Goal: Task Accomplishment & Management: Use online tool/utility

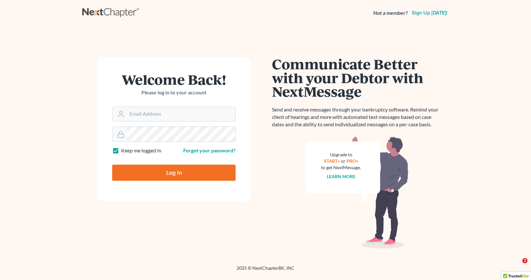
type input "[EMAIL_ADDRESS][DOMAIN_NAME]"
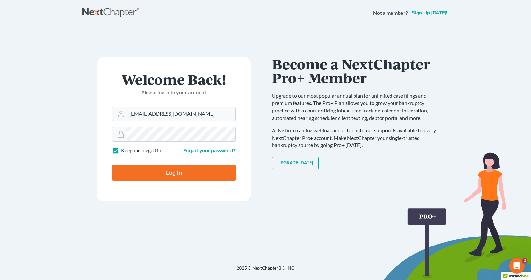
click at [155, 176] on input "Log In" at bounding box center [174, 172] width 124 height 16
type input "Thinking..."
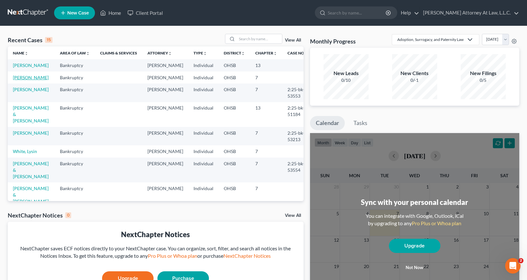
click at [32, 80] on link "[PERSON_NAME]" at bounding box center [31, 77] width 36 height 5
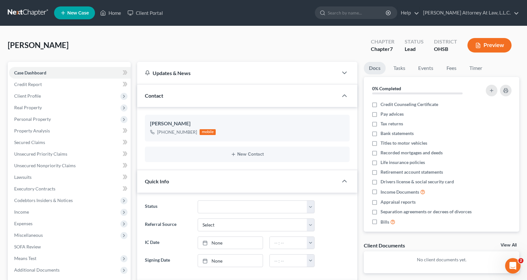
scroll to position [139, 0]
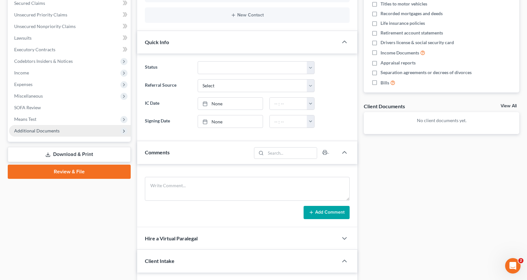
click at [58, 130] on span "Additional Documents" at bounding box center [36, 130] width 45 height 5
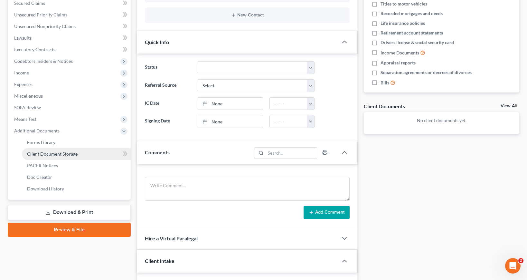
click at [52, 152] on span "Client Document Storage" at bounding box center [52, 153] width 51 height 5
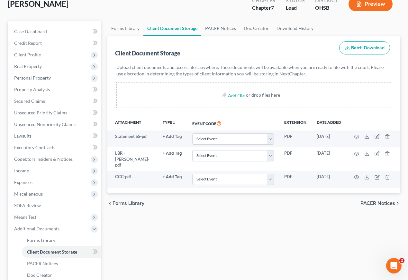
scroll to position [42, 0]
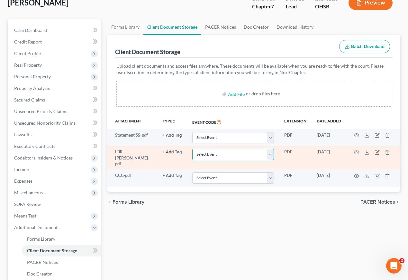
click at [242, 151] on select "Select Event 20 Largest Unsecured Creditors Amended Document Amended List of Cr…" at bounding box center [233, 154] width 82 height 11
select select "52"
click option "Statement 1015-2 with No Prior" at bounding box center [0, 0] width 0 height 0
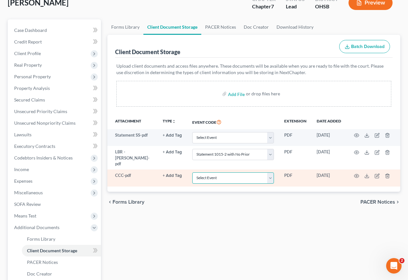
click at [192, 172] on select "Select Event 20 Largest Unsecured Creditors Amended Document Amended List of Cr…" at bounding box center [233, 177] width 82 height 11
select select "7"
click option "Certificate of Credit Counseling" at bounding box center [0, 0] width 0 height 0
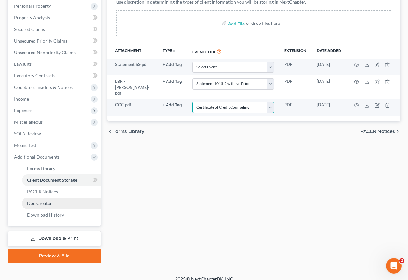
scroll to position [120, 0]
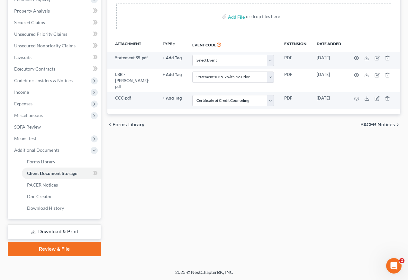
click at [70, 249] on link "Review & File" at bounding box center [54, 249] width 93 height 14
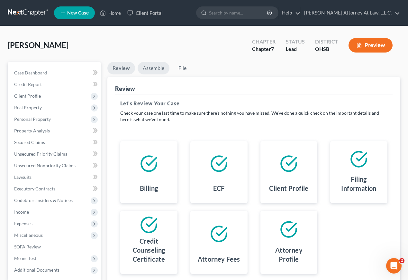
click at [152, 69] on link "Assemble" at bounding box center [154, 68] width 32 height 13
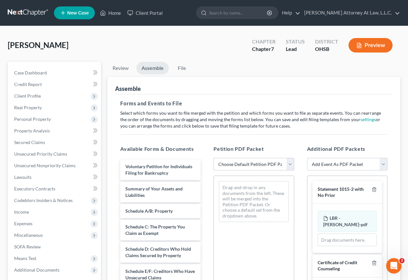
select select "1"
click option "Chapter 7 Template" at bounding box center [0, 0] width 0 height 0
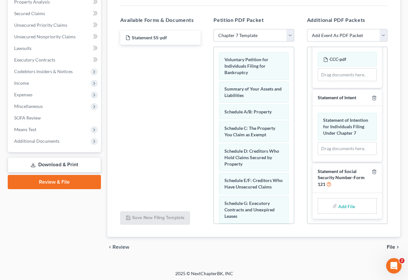
scroll to position [130, 0]
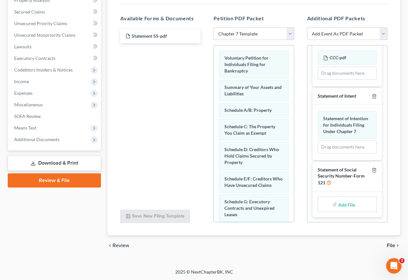
type input "C:\fakepath\Statement SS.pdf"
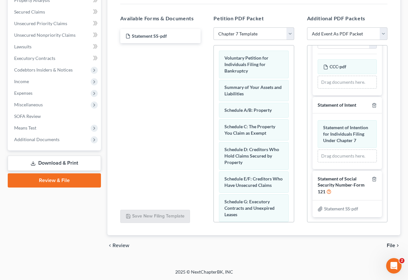
click at [390, 245] on span "File" at bounding box center [391, 245] width 8 height 5
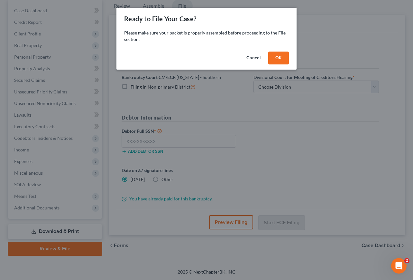
click at [285, 60] on button "OK" at bounding box center [278, 57] width 21 height 13
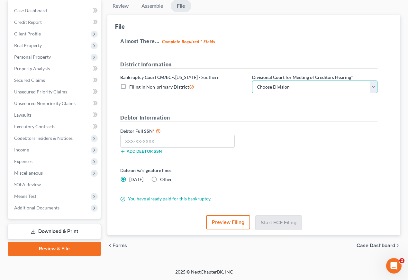
select select "1"
click option "Columbus" at bounding box center [0, 0] width 0 height 0
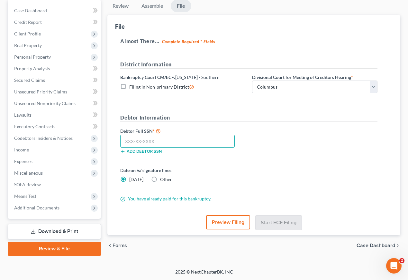
click at [165, 145] on input "text" at bounding box center [177, 140] width 115 height 13
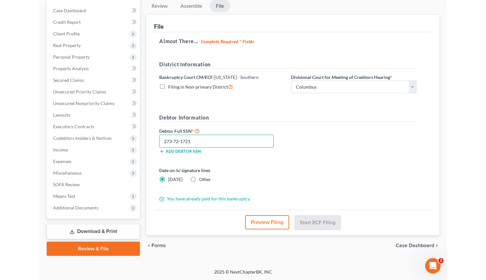
scroll to position [62, 0]
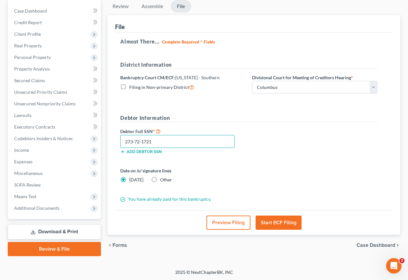
type input "273-72-1721"
click at [295, 224] on button "Start ECF Filing" at bounding box center [279, 222] width 46 height 14
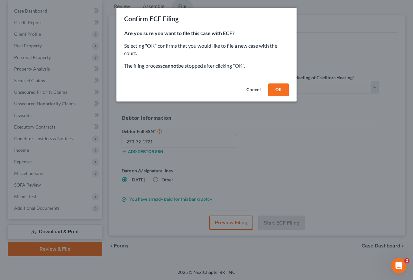
click at [278, 87] on button "OK" at bounding box center [278, 89] width 21 height 13
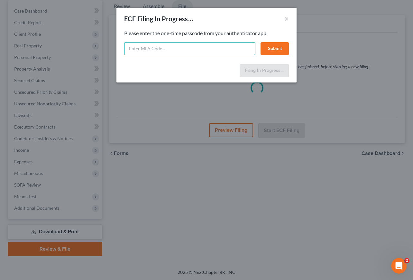
click at [231, 51] on input "text" at bounding box center [189, 48] width 131 height 13
type input "638739"
click at [263, 46] on button "Submit" at bounding box center [275, 48] width 28 height 13
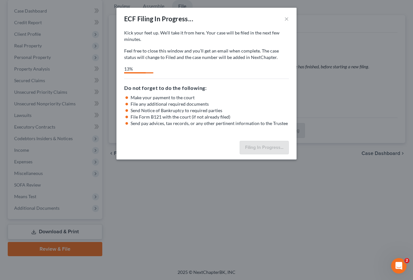
select select "1"
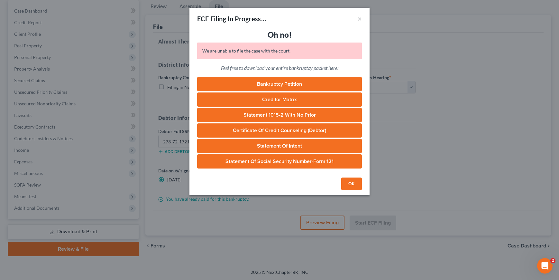
click at [319, 85] on link "Bankruptcy Petition" at bounding box center [279, 84] width 165 height 14
click at [275, 101] on link "Creditor Matrix" at bounding box center [279, 99] width 165 height 14
click at [296, 116] on link "Statement 1015-2 with No Prior" at bounding box center [279, 115] width 165 height 14
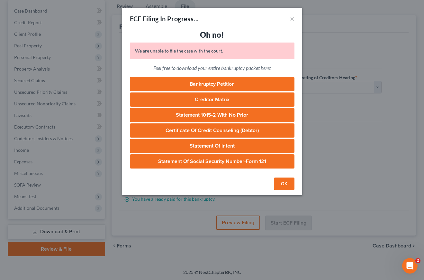
click at [227, 146] on link "Statement of Intent" at bounding box center [212, 146] width 165 height 14
click at [221, 163] on link "Statement of Social Security Number-Form 121" at bounding box center [212, 161] width 165 height 14
click at [244, 115] on link "Statement 1015-2 with No Prior" at bounding box center [212, 115] width 165 height 14
click at [365, 52] on div "ECF Filing In Progress... × Oh no! We are unable to file the case with the cour…" at bounding box center [212, 140] width 424 height 280
click at [286, 179] on button "OK" at bounding box center [284, 183] width 21 height 13
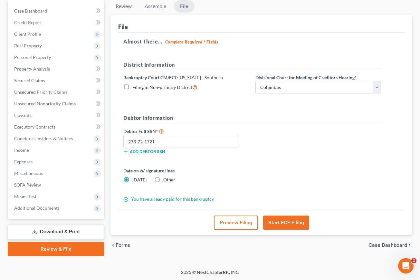
click at [293, 221] on button "Start ECF Filing" at bounding box center [286, 222] width 46 height 14
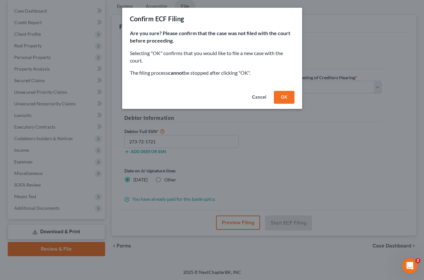
click at [291, 98] on button "OK" at bounding box center [284, 97] width 21 height 13
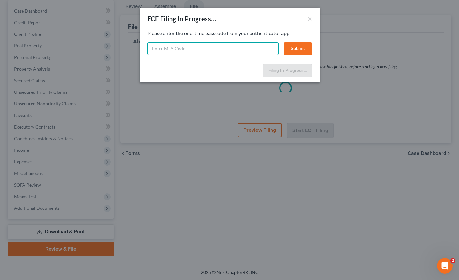
click at [199, 47] on input "text" at bounding box center [212, 48] width 131 height 13
click at [221, 53] on input "text" at bounding box center [212, 48] width 131 height 13
type input "333947"
click at [303, 49] on button "Submit" at bounding box center [298, 48] width 28 height 13
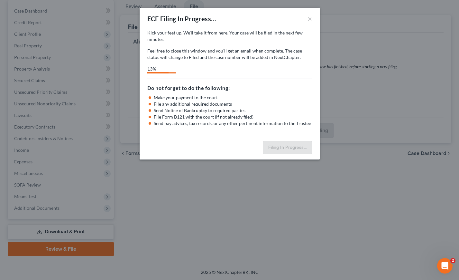
select select "1"
